Goal: Task Accomplishment & Management: Complete application form

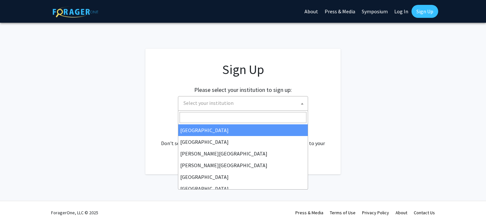
click at [216, 103] on span "Select your institution" at bounding box center [208, 103] width 50 height 7
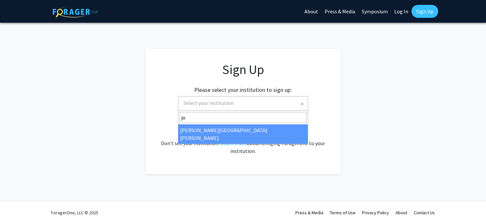
type input "joh"
select select "1"
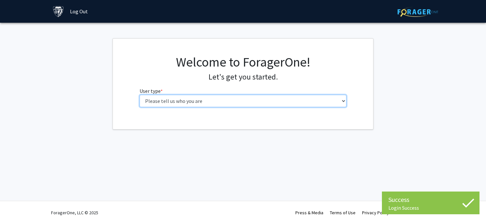
click at [284, 100] on select "Please tell us who you are Undergraduate Student Master's Student Doctoral Cand…" at bounding box center [242, 101] width 207 height 12
select select "4: postDoc"
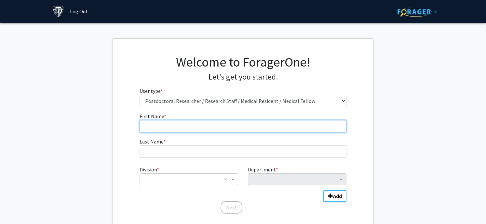
click at [233, 126] on input "First Name * required" at bounding box center [242, 126] width 207 height 12
type input "Sneider"
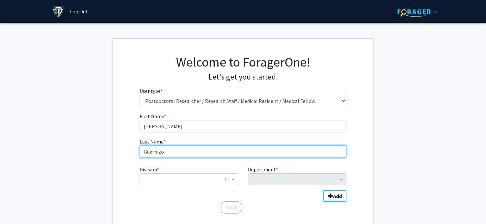
drag, startPoint x: 197, startPoint y: 153, endPoint x: 91, endPoint y: 149, distance: 106.4
click at [91, 149] on fg-get-started "Welcome to ForagerOne! Let's get you started. User type * required Please tell …" at bounding box center [243, 134] width 486 height 193
click at [148, 154] on input "Guarnizo" at bounding box center [242, 152] width 207 height 12
type input "Gutierrez Guarnizo"
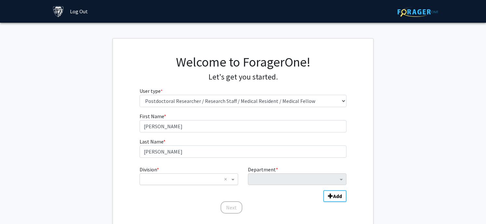
click at [159, 182] on input "Division" at bounding box center [182, 180] width 78 height 8
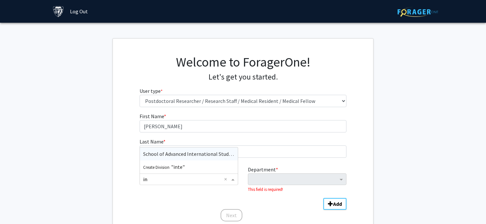
type input "i"
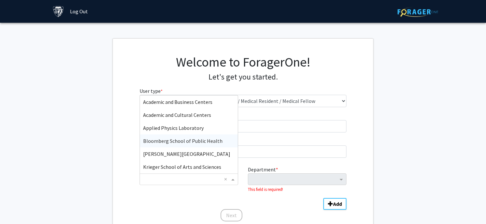
click at [212, 139] on span "Bloomberg School of Public Health" at bounding box center [182, 141] width 79 height 7
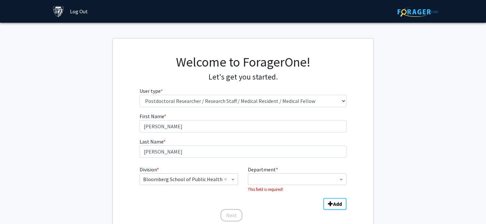
click at [277, 186] on div "Department * This field is required!" at bounding box center [297, 179] width 108 height 27
click at [277, 178] on input "Department" at bounding box center [294, 180] width 86 height 8
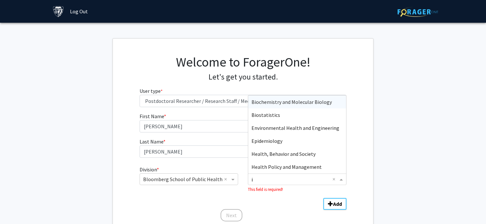
type input "in"
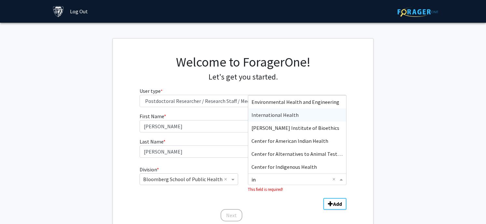
click at [322, 116] on div "International Health" at bounding box center [297, 115] width 98 height 13
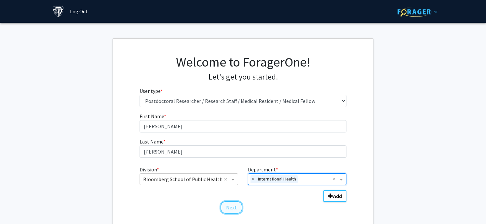
click at [237, 208] on button "Next" at bounding box center [231, 208] width 22 height 12
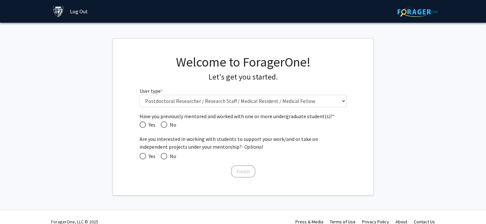
click at [148, 126] on span "Yes" at bounding box center [150, 125] width 9 height 8
click at [146, 126] on input "Yes" at bounding box center [142, 125] width 7 height 7
radio input "true"
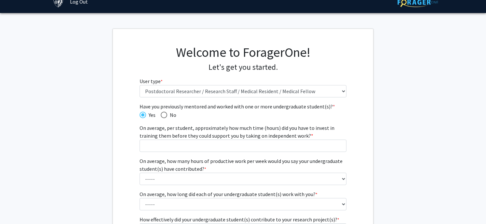
scroll to position [12, 0]
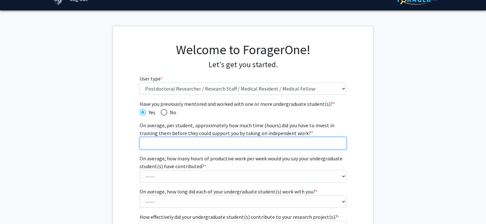
click at [163, 145] on input "On average, per student, approximately how much time (hours) did you have to in…" at bounding box center [242, 143] width 207 height 12
type input "80"
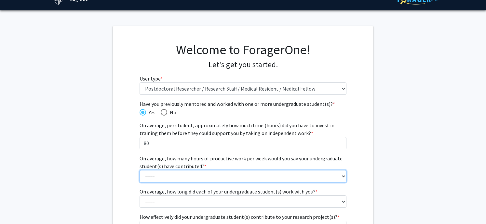
click at [161, 178] on select "----- 1 - 5 hours 6 - 10 hours 11 - 15 hours 16 - 20 hours 21 - 30 hours 31 - 4…" at bounding box center [242, 176] width 207 height 12
select select "3: 11 - 15 hours"
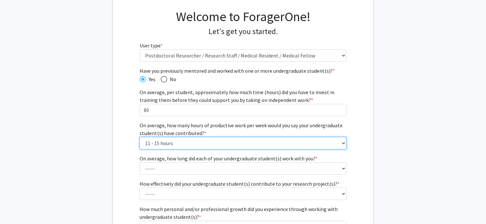
scroll to position [52, 0]
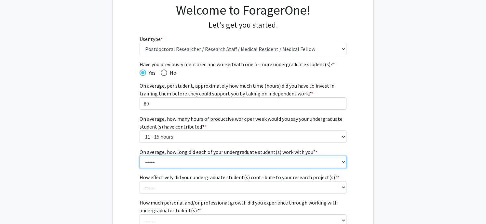
click at [168, 166] on select "----- 1 - 3 months 3 - 6 months 6 months - 1 year 1 - 2 years 2 - 3 years 3 - 4…" at bounding box center [242, 162] width 207 height 12
select select "4: 1 - 2 years"
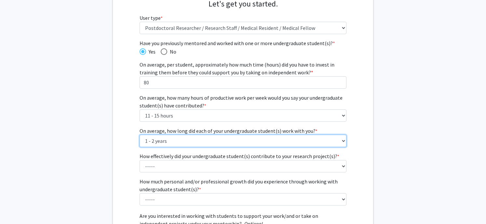
scroll to position [90, 0]
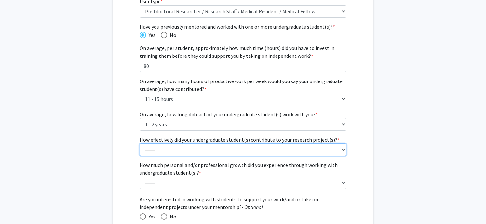
click at [161, 152] on select "----- 1 (Minimally) 2 3 (Moderately) 4 5 (Significantly)" at bounding box center [242, 150] width 207 height 12
select select "3: 3"
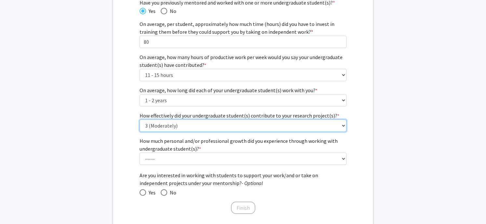
scroll to position [116, 0]
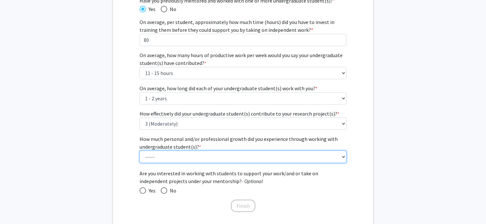
click at [166, 158] on select "----- 1 (Minimal) 2 3 (Moderate) 4 5 (Significant)" at bounding box center [242, 157] width 207 height 12
select select "3: 3"
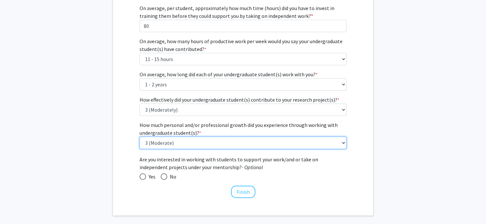
scroll to position [138, 0]
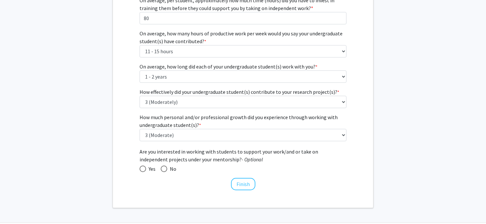
click at [147, 167] on span "Yes" at bounding box center [150, 169] width 9 height 8
click at [146, 167] on input "Yes" at bounding box center [142, 169] width 7 height 7
radio input "true"
click at [236, 182] on button "Finish" at bounding box center [243, 184] width 24 height 12
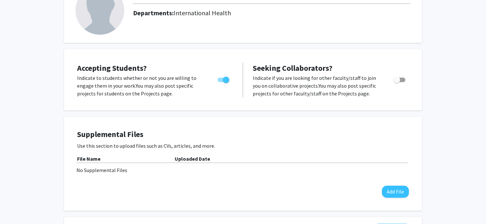
scroll to position [35, 0]
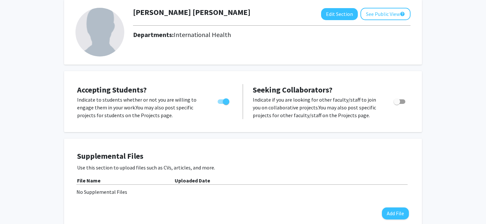
click at [400, 102] on span "Toggle" at bounding box center [396, 102] width 7 height 7
click at [397, 104] on input "Toggle" at bounding box center [396, 104] width 0 height 0
checkbox input "true"
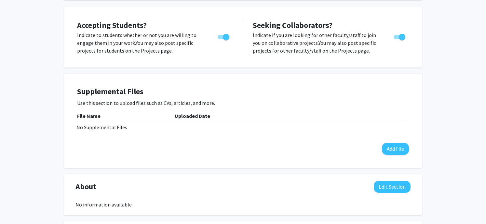
scroll to position [0, 0]
